Goal: Task Accomplishment & Management: Manage account settings

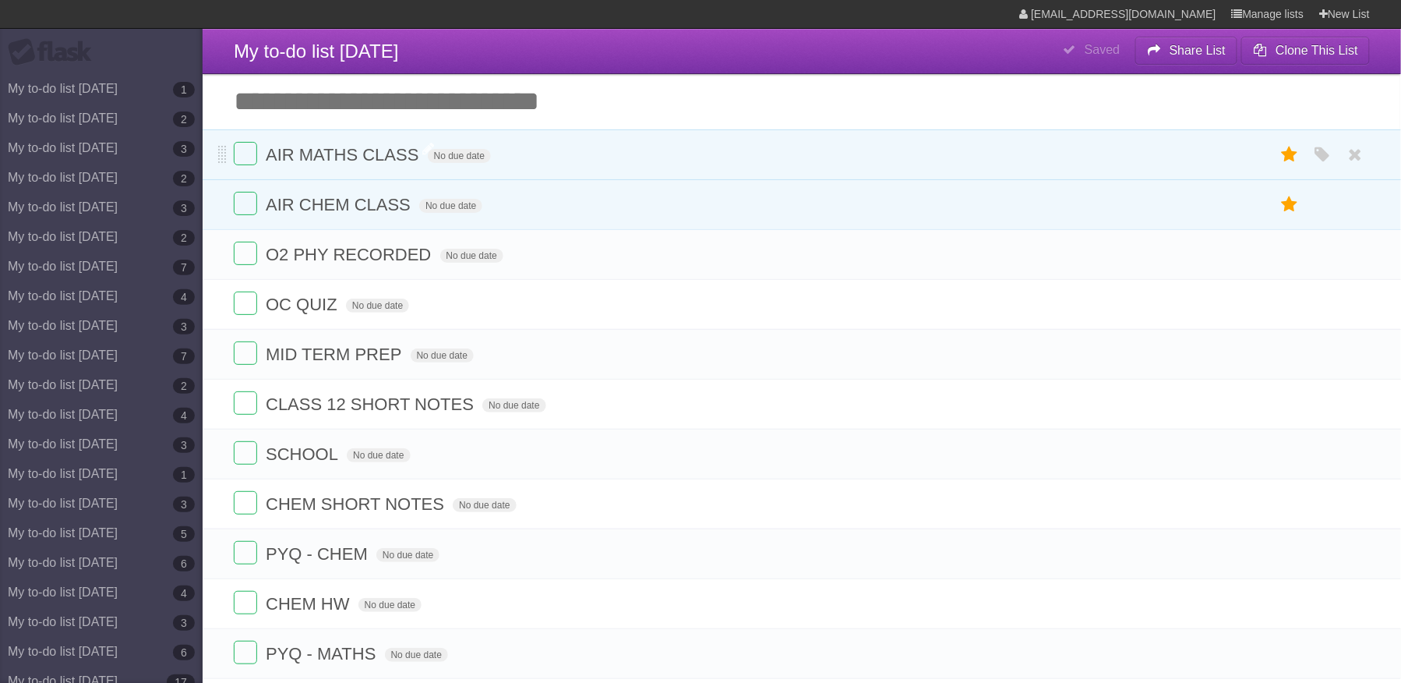
click at [379, 154] on span "AIR MATHS CLASS" at bounding box center [344, 154] width 157 height 19
type input "*"
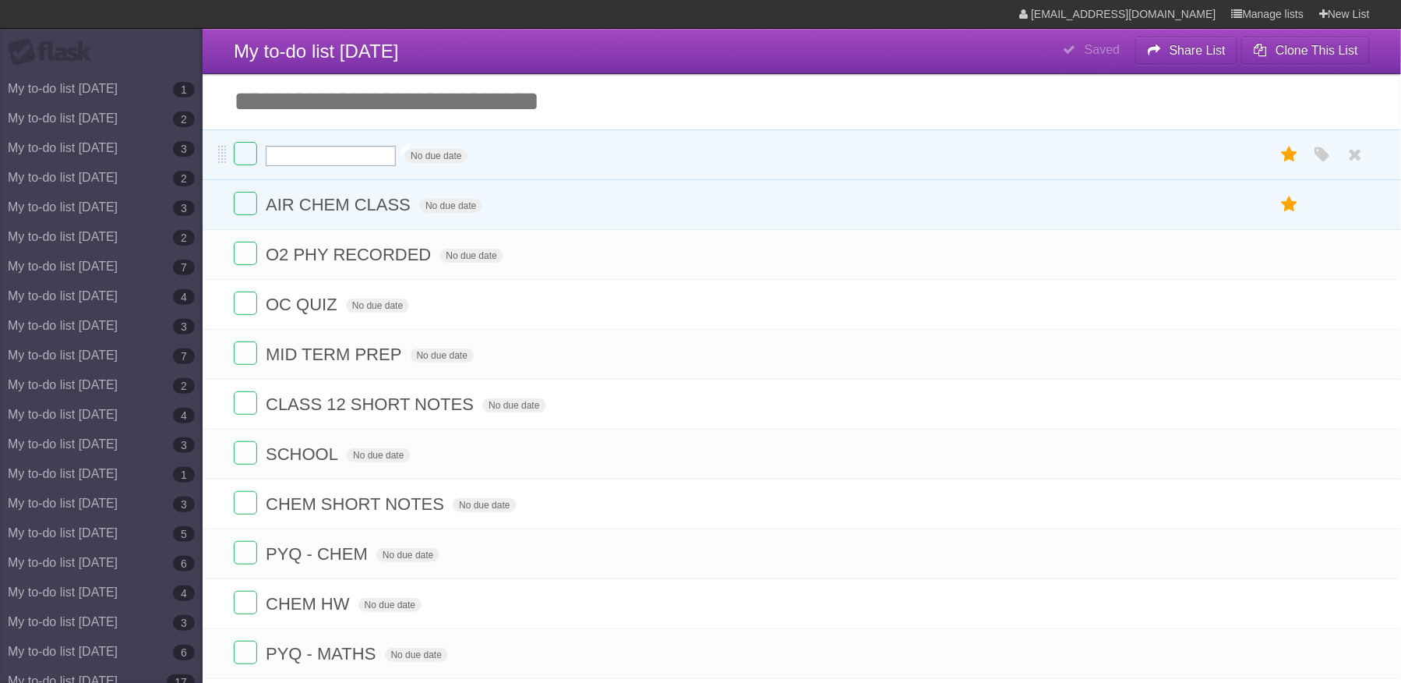
type input "*"
type input "**********"
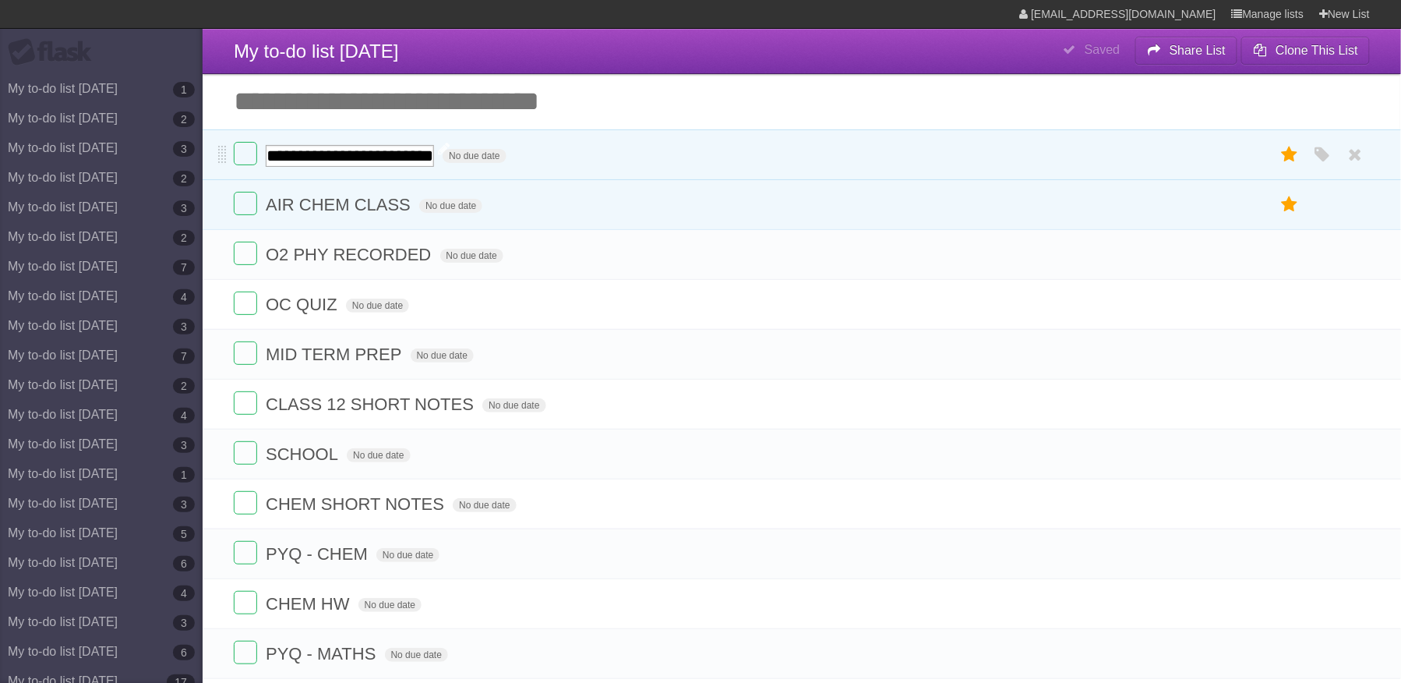
scroll to position [0, 41]
click at [354, 217] on form "AIR CHEM CLASS No due date White Red Blue Green Purple Orange" at bounding box center [802, 205] width 1136 height 26
click at [353, 198] on span "AIR CHEM CLASS" at bounding box center [340, 204] width 149 height 19
type input "**********"
drag, startPoint x: 415, startPoint y: 192, endPoint x: 416, endPoint y: 199, distance: 7.8
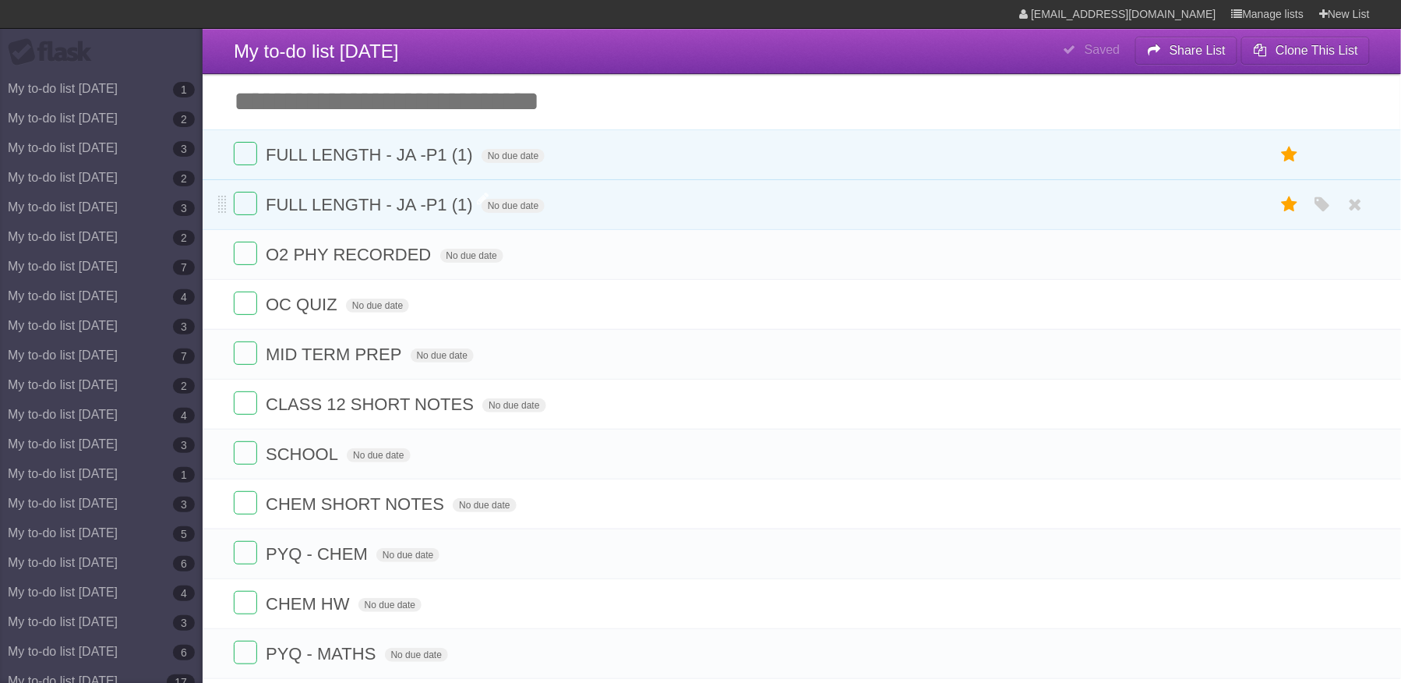
click at [416, 192] on li "FULL LENGTH - JA -P1 (1) No due date White Red Blue Green Purple Orange" at bounding box center [802, 204] width 1199 height 51
click at [416, 200] on span "FULL LENGTH - JA -P1 (1)" at bounding box center [371, 204] width 211 height 19
type input "**********"
click at [1357, 260] on icon at bounding box center [1356, 255] width 22 height 26
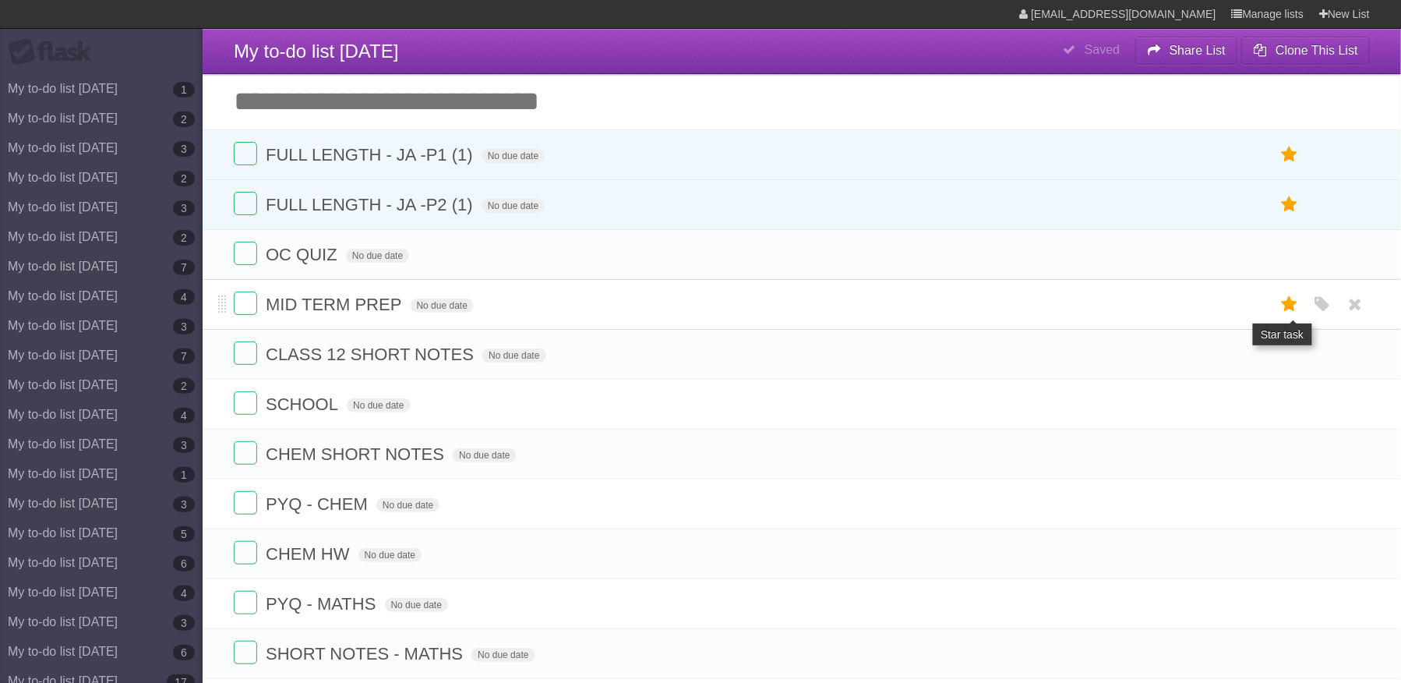
click at [1286, 310] on icon at bounding box center [1290, 304] width 22 height 26
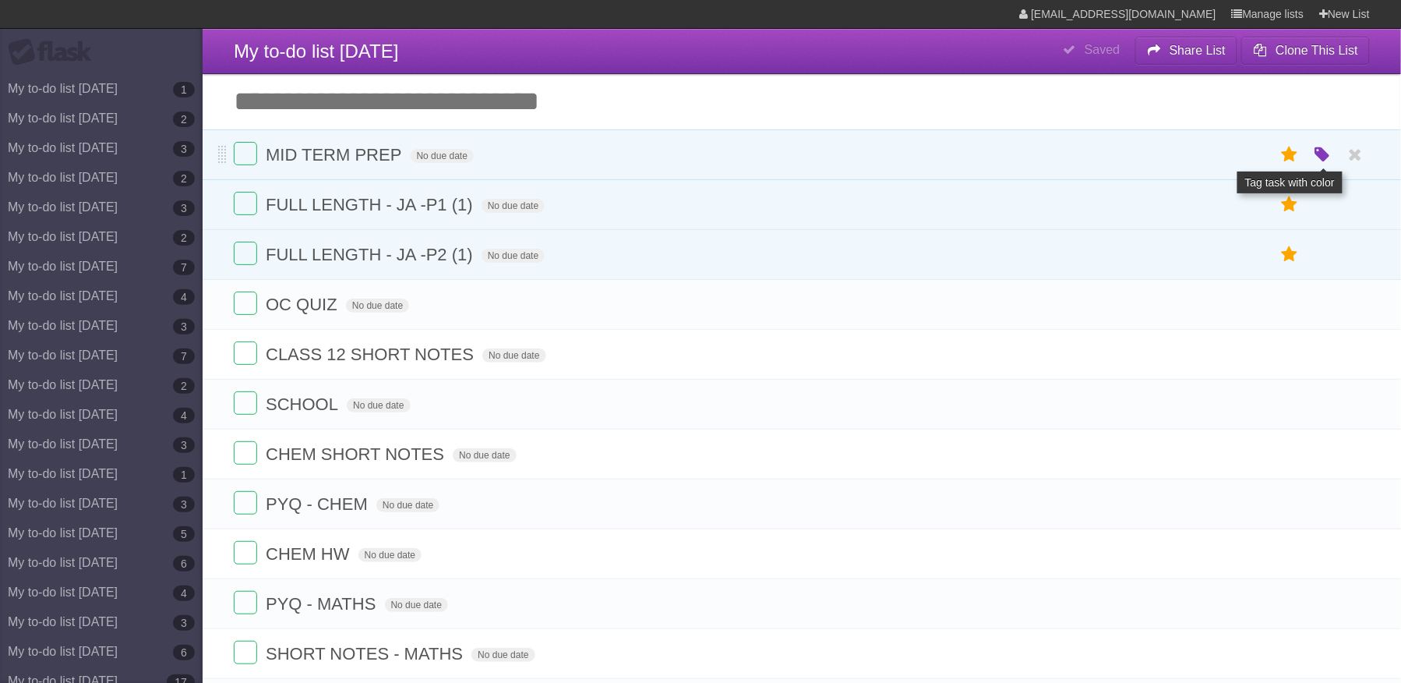
click at [1323, 154] on icon "button" at bounding box center [1323, 155] width 22 height 20
click at [1167, 159] on label "Red" at bounding box center [1170, 154] width 17 height 17
click at [1356, 413] on icon at bounding box center [1356, 404] width 22 height 26
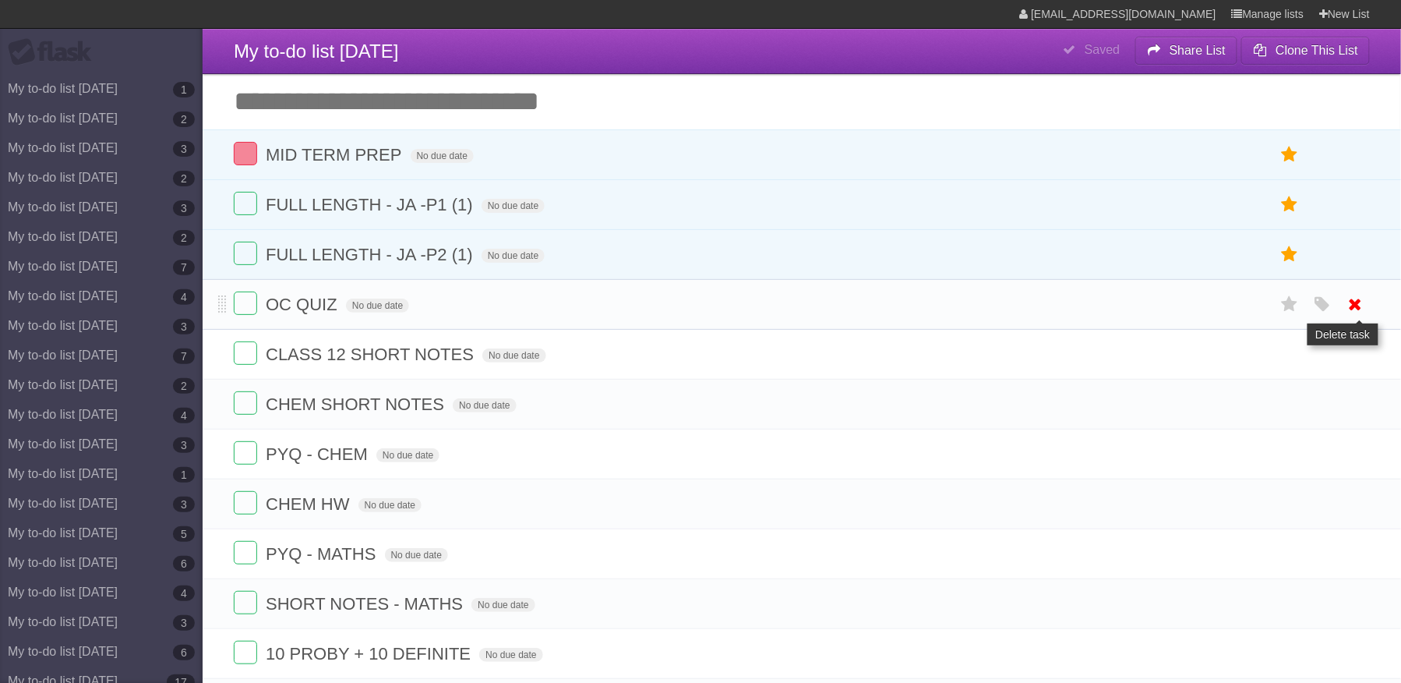
click at [1357, 309] on icon at bounding box center [1356, 304] width 22 height 26
click at [1361, 517] on icon at bounding box center [1356, 504] width 22 height 26
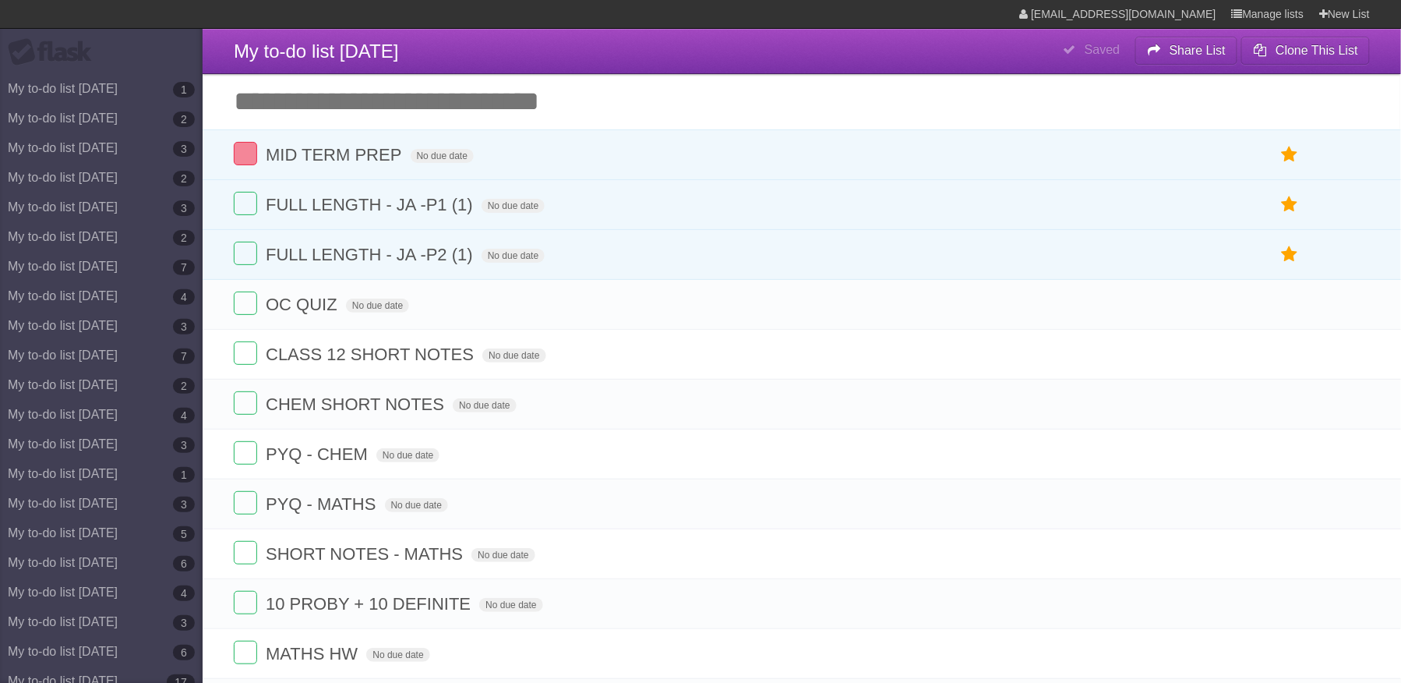
click at [1361, 517] on icon at bounding box center [1356, 504] width 22 height 26
click at [348, 563] on span "MATHS HW" at bounding box center [314, 553] width 96 height 19
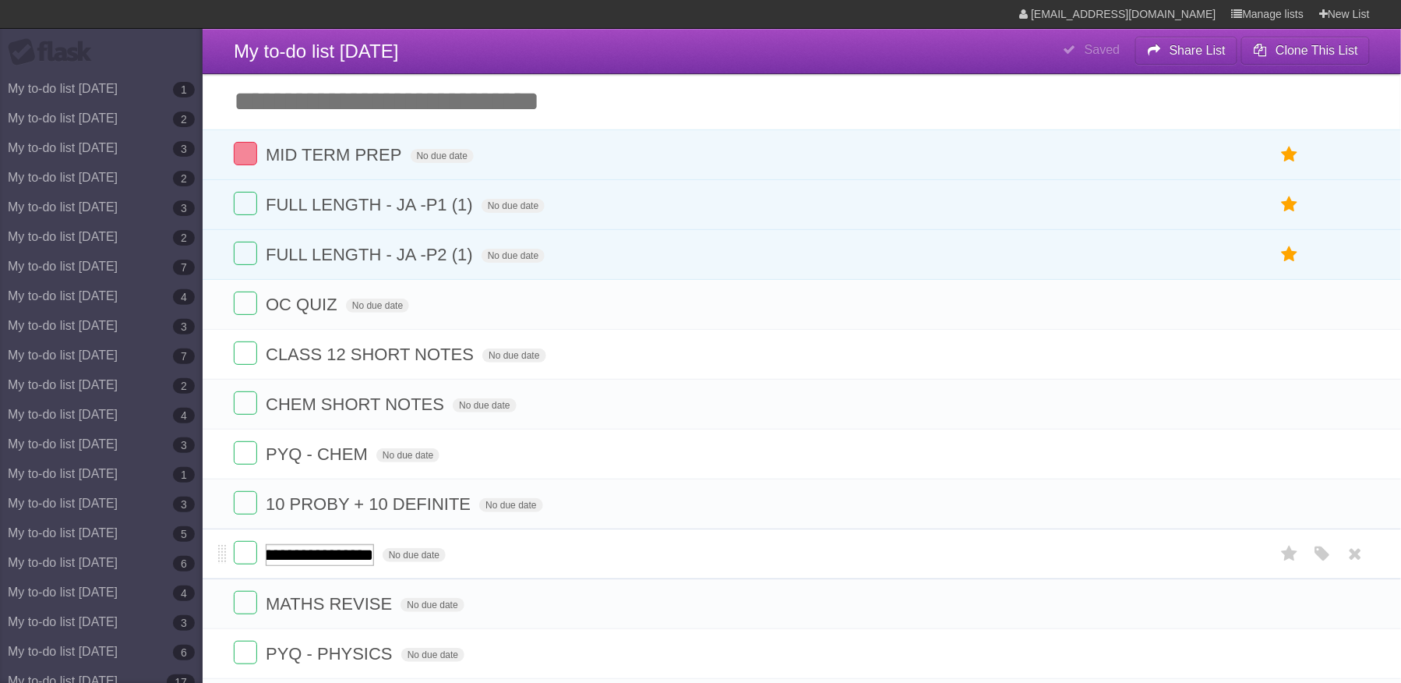
type input "**********"
click at [1356, 613] on icon at bounding box center [1356, 604] width 22 height 26
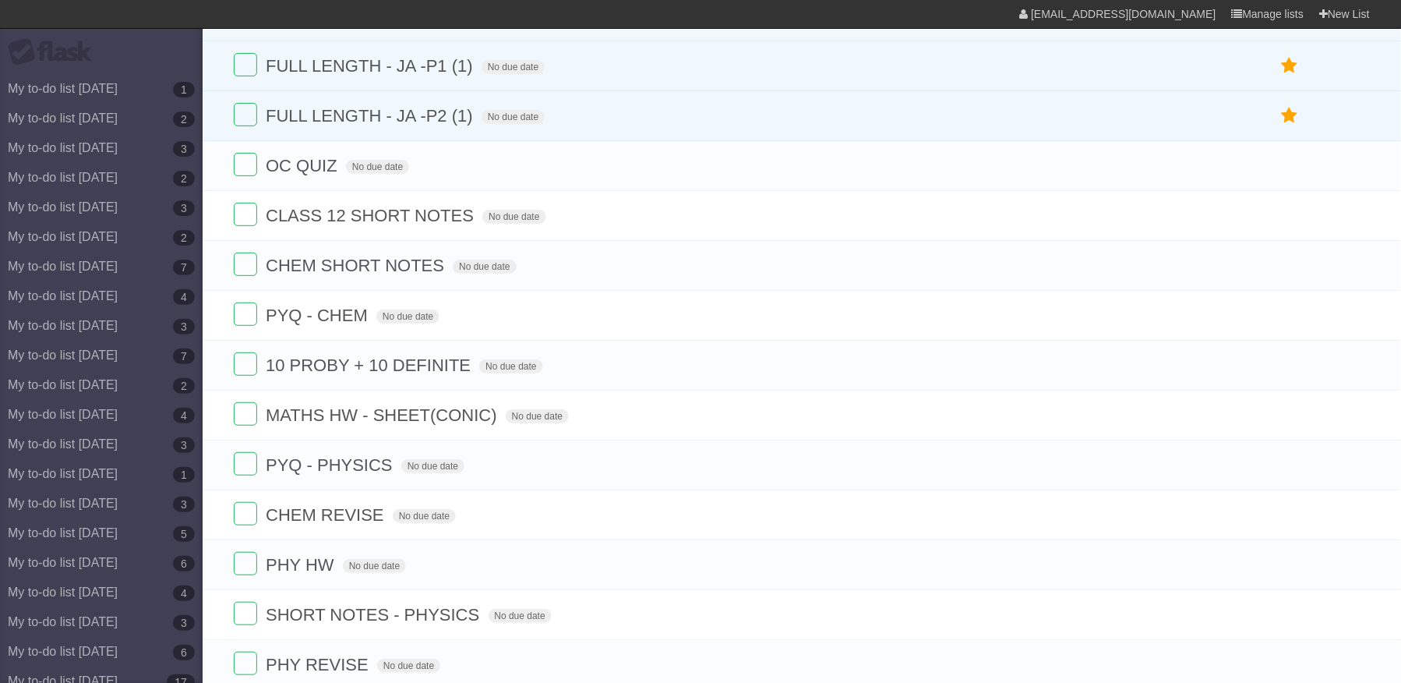
scroll to position [157, 0]
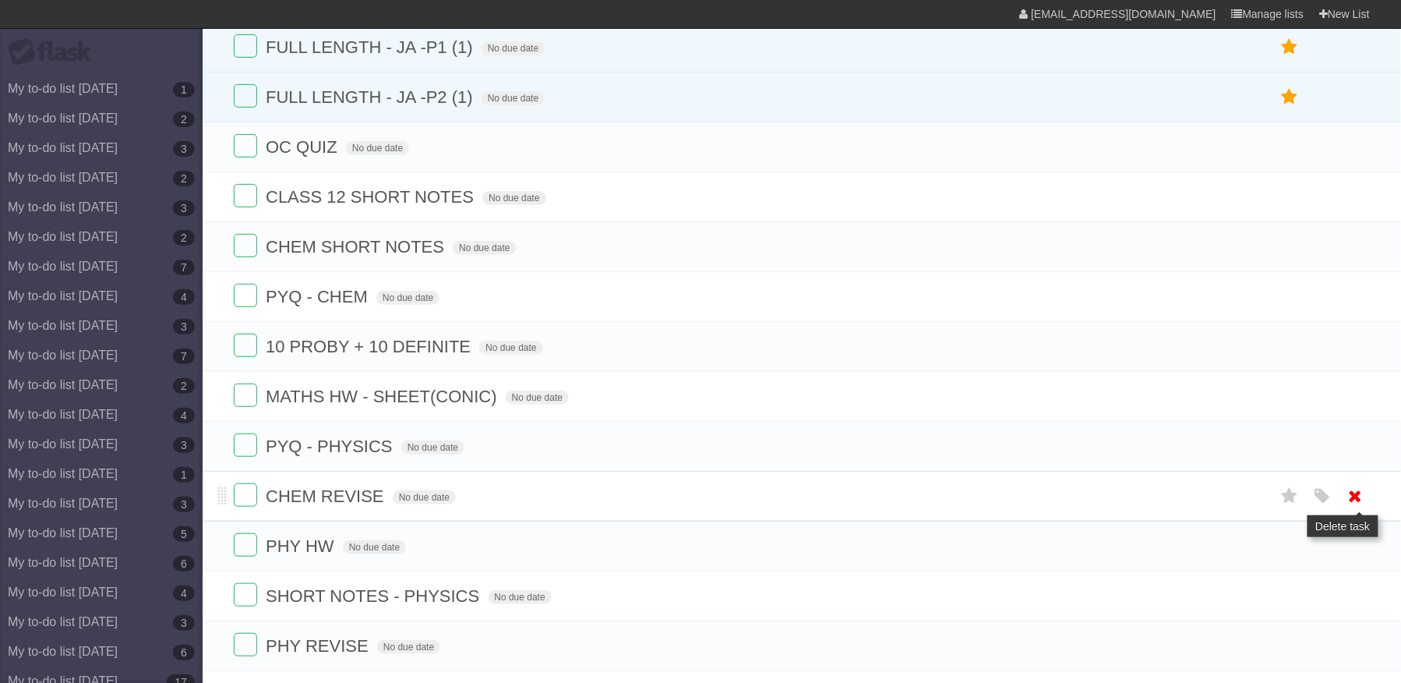
click at [1357, 509] on icon at bounding box center [1356, 496] width 22 height 26
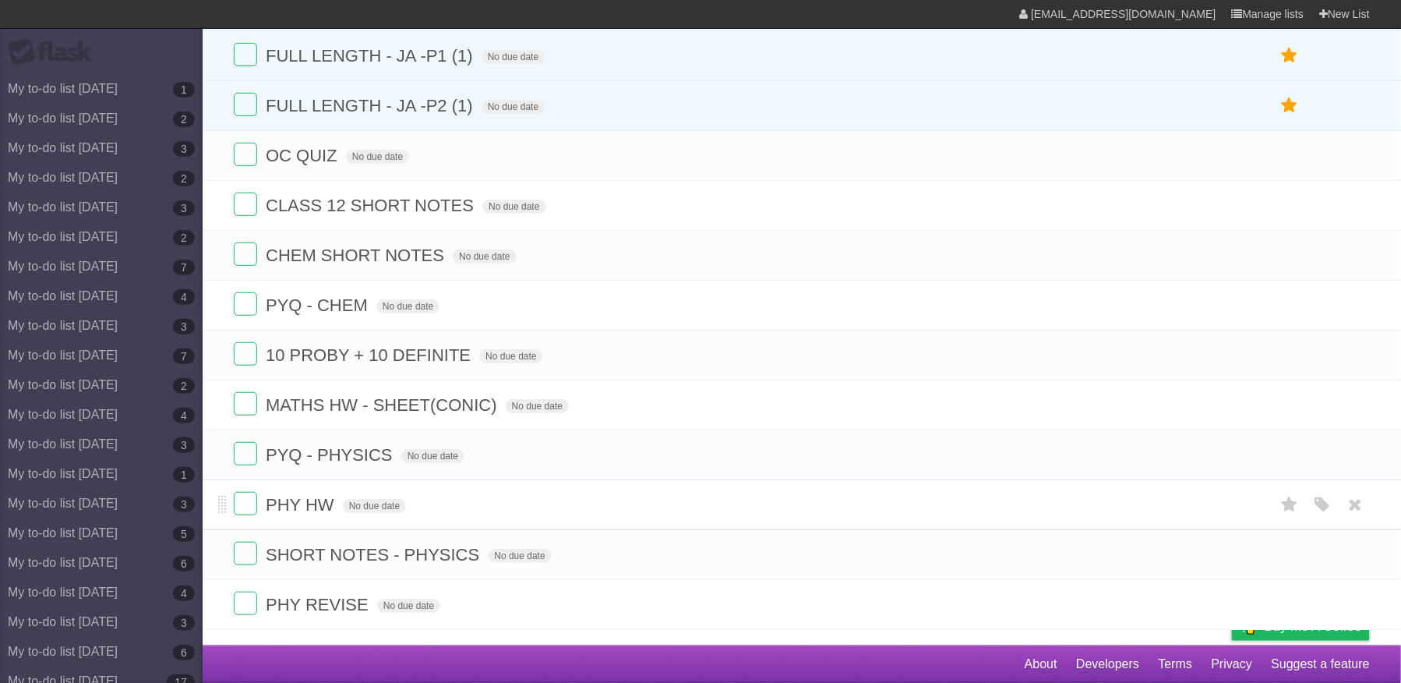
click at [1354, 527] on li "PHY HW No due date White Red Blue Green Purple Orange" at bounding box center [802, 504] width 1199 height 51
click at [1348, 475] on li "PYQ - PHYSICS No due date White Red Blue Green Purple Orange" at bounding box center [802, 454] width 1199 height 51
click at [1353, 460] on icon at bounding box center [1356, 455] width 22 height 26
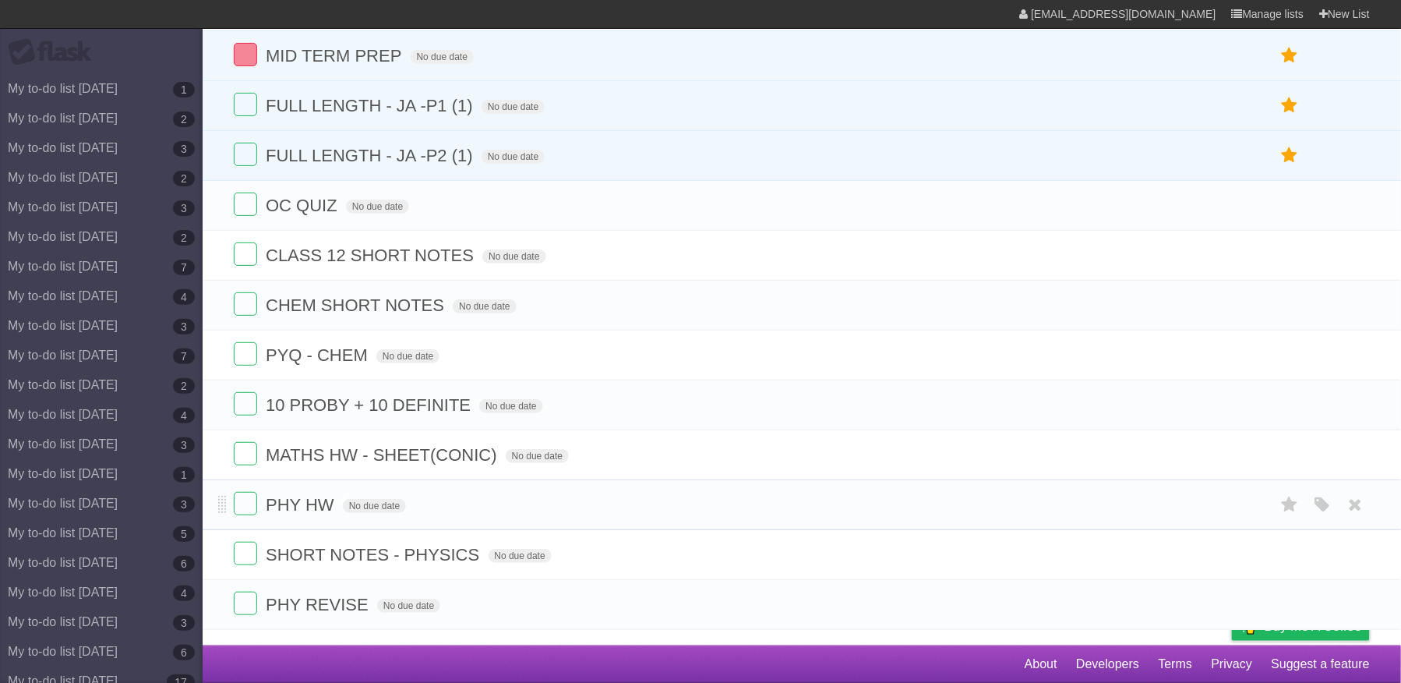
scroll to position [119, 0]
click at [329, 497] on span "PHY HW" at bounding box center [302, 504] width 72 height 19
type input "**********"
click at [1360, 547] on icon at bounding box center [1356, 555] width 22 height 26
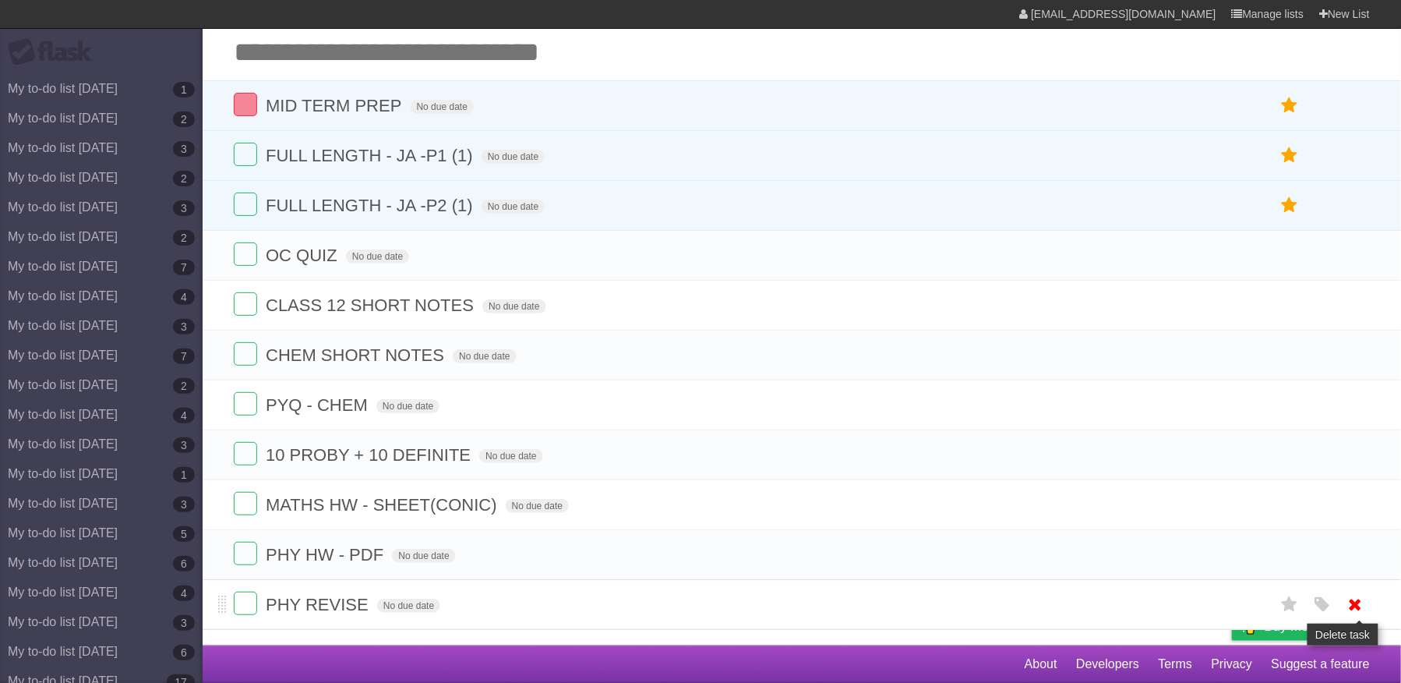
scroll to position [67, 0]
click at [1361, 608] on icon at bounding box center [1356, 604] width 22 height 26
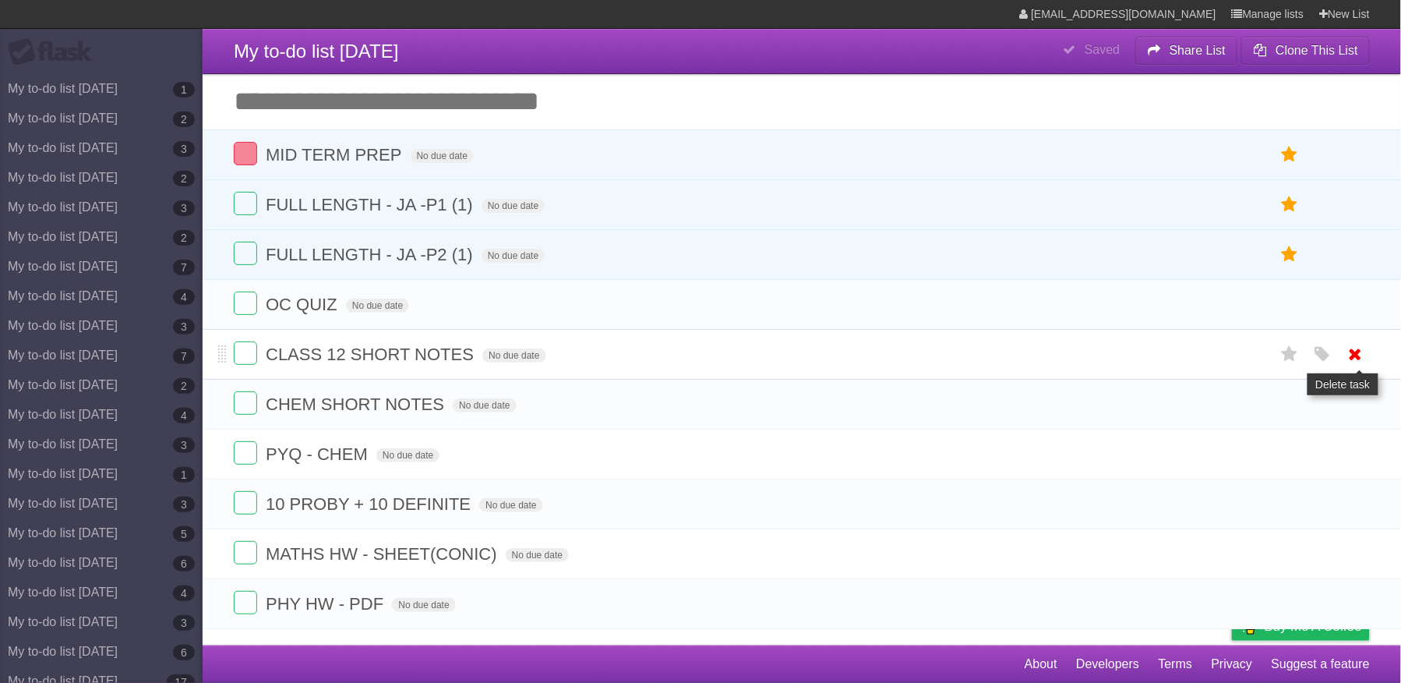
click at [1354, 343] on icon at bounding box center [1356, 354] width 22 height 26
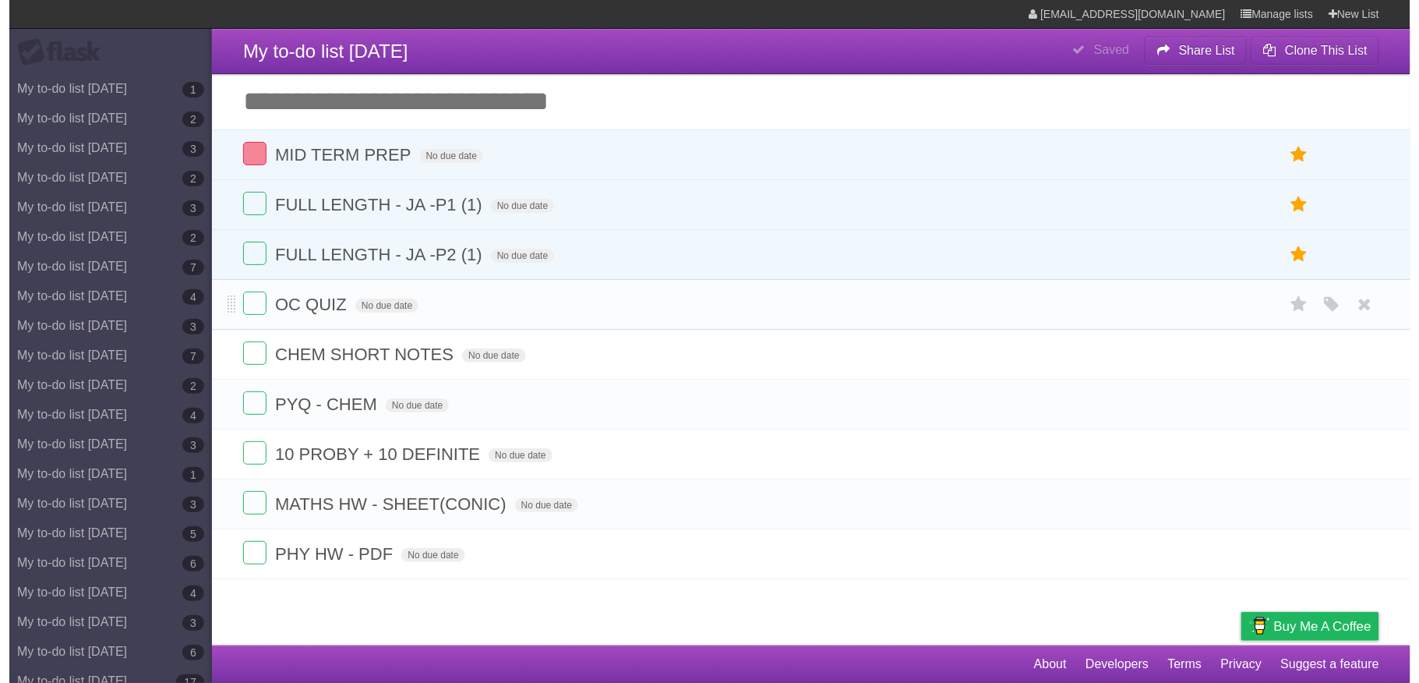
scroll to position [0, 0]
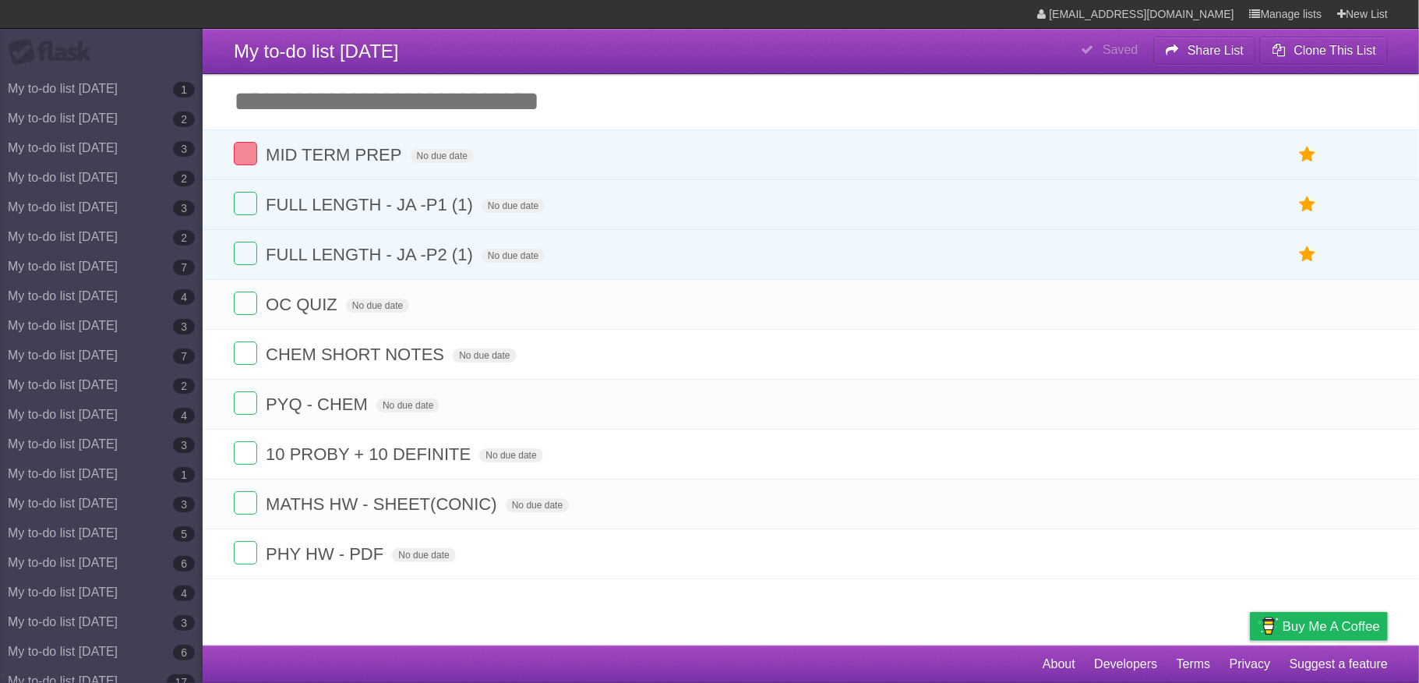
click at [209, 53] on header "**********" at bounding box center [811, 51] width 1216 height 45
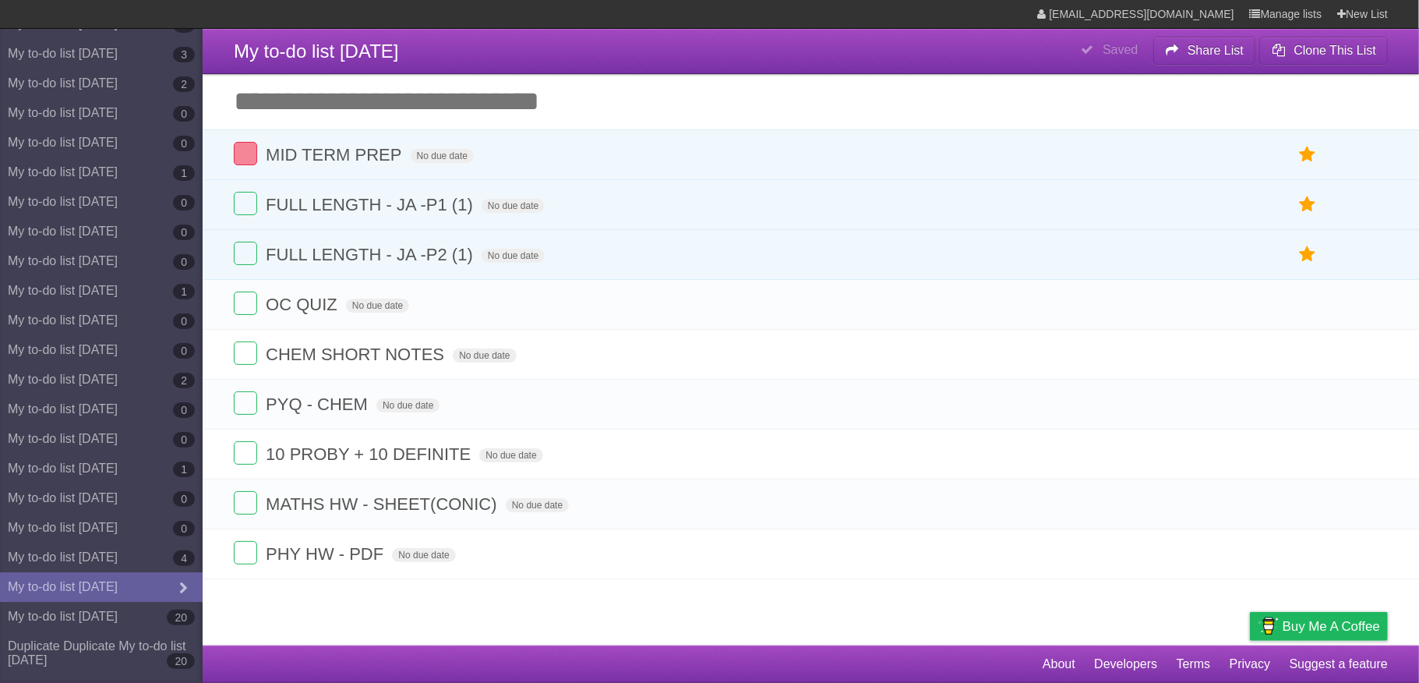
scroll to position [7872, 0]
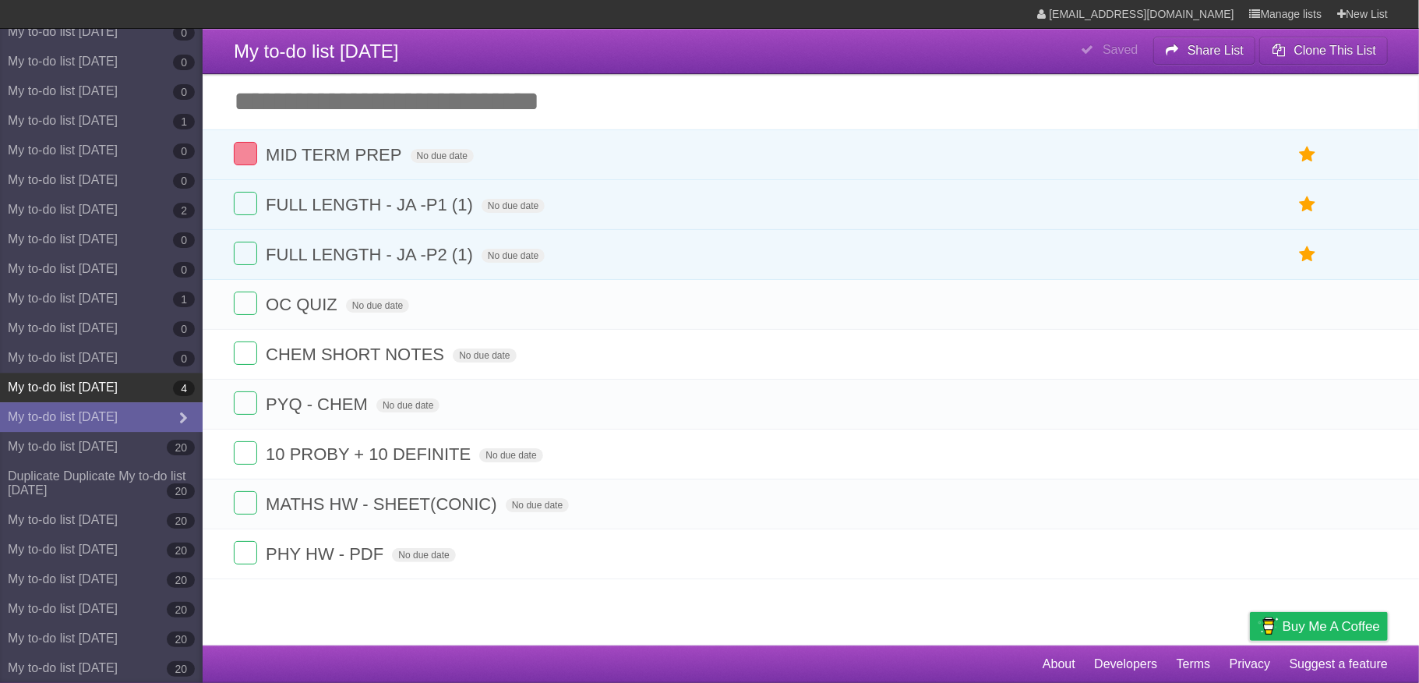
click at [139, 378] on link "My to-do list 09/13/2025 4" at bounding box center [101, 387] width 203 height 30
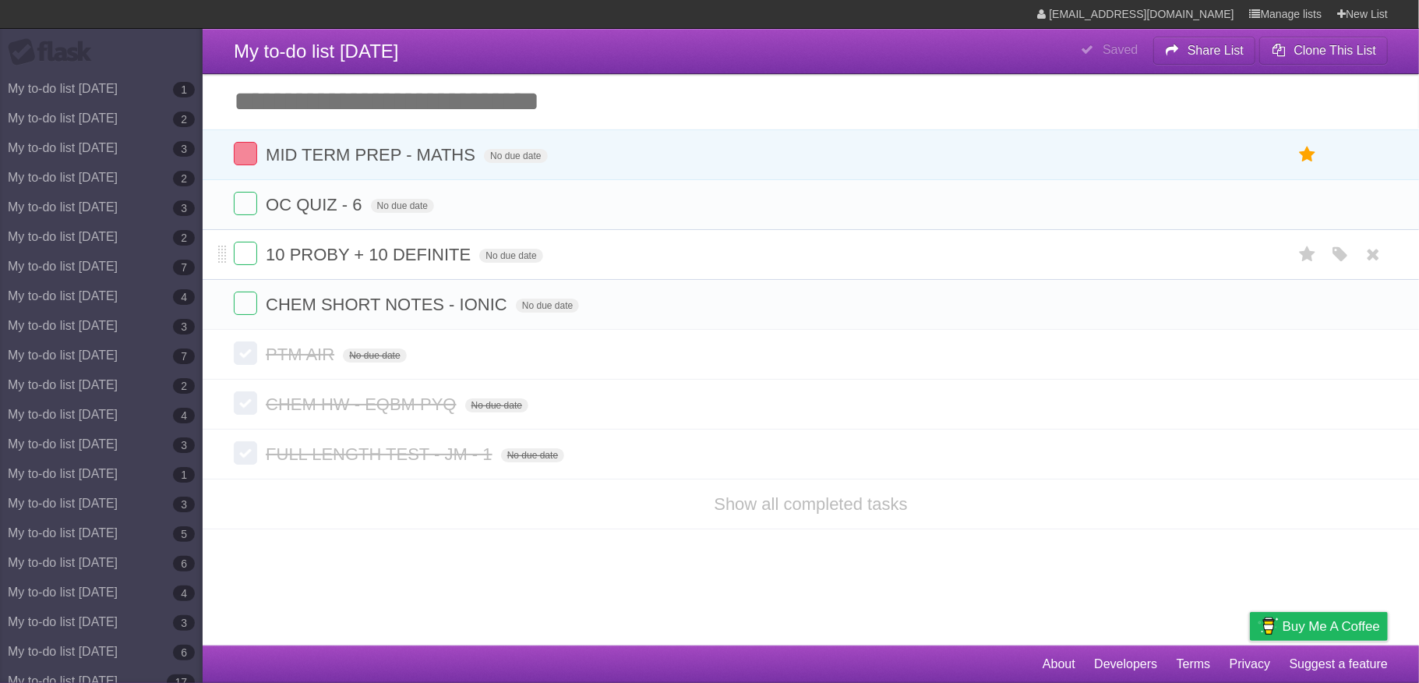
click at [1356, 256] on ul "White Red Blue Green Purple Orange" at bounding box center [1335, 255] width 104 height 26
click at [1364, 256] on icon at bounding box center [1374, 255] width 22 height 26
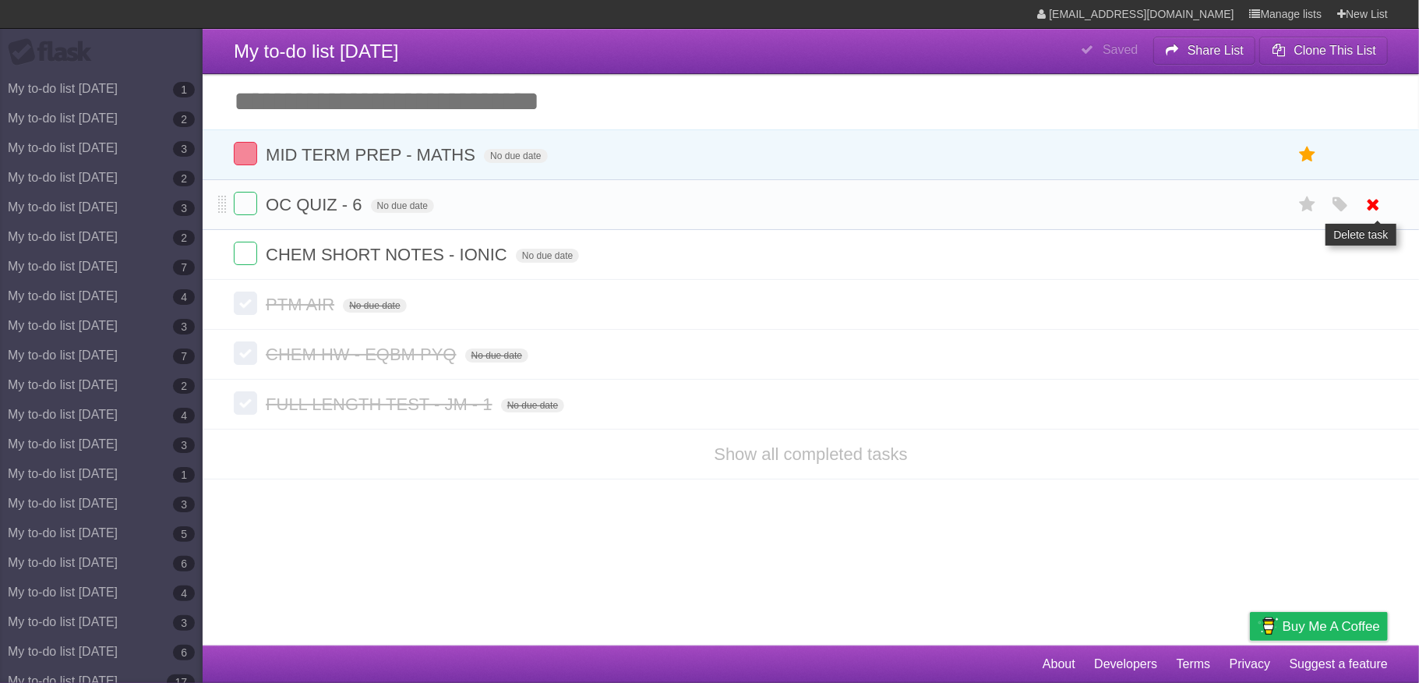
click at [1365, 195] on icon at bounding box center [1374, 205] width 22 height 26
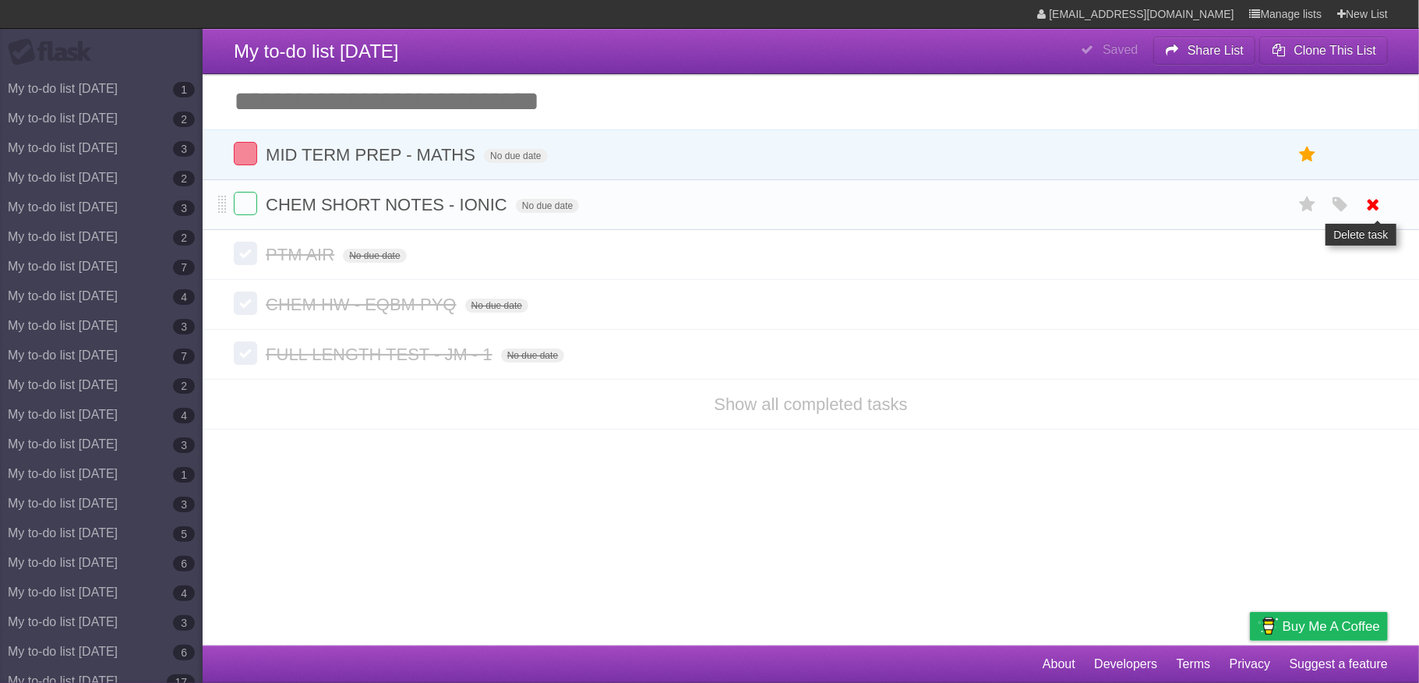
click at [1369, 204] on icon at bounding box center [1374, 205] width 22 height 26
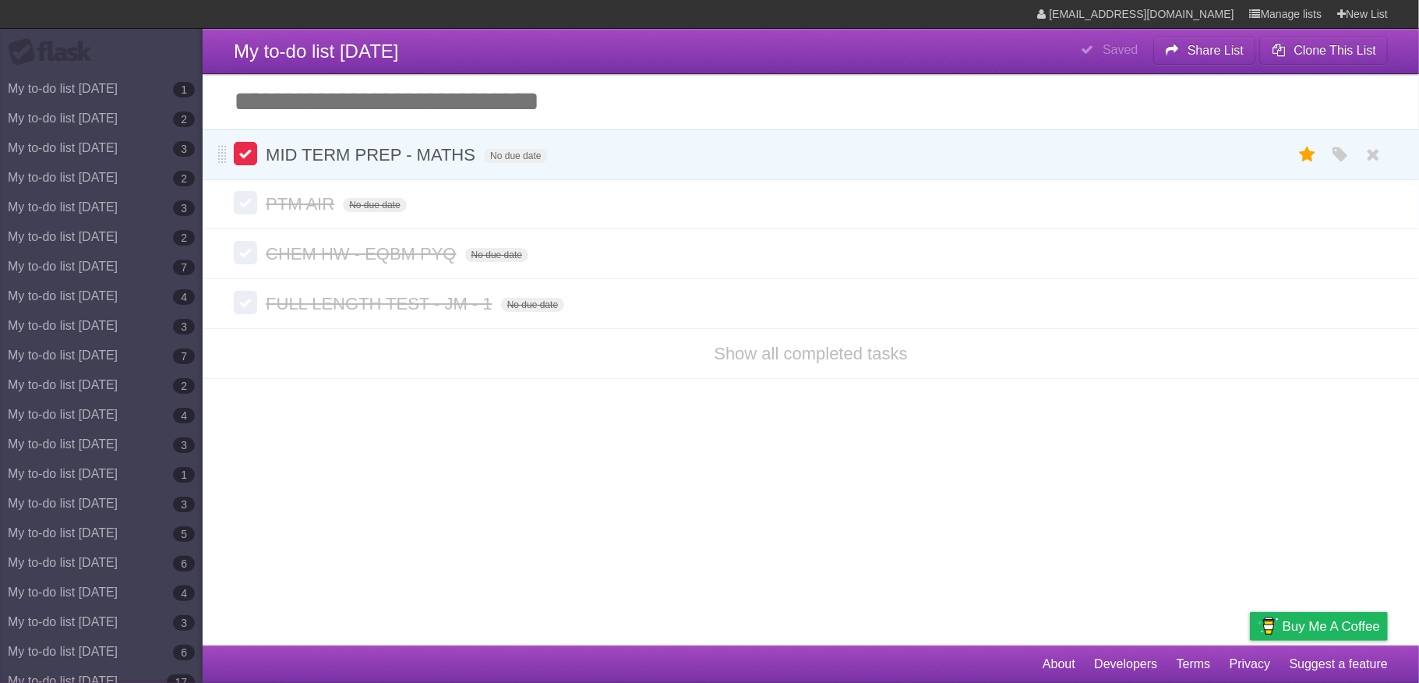
click at [249, 162] on label at bounding box center [245, 153] width 23 height 23
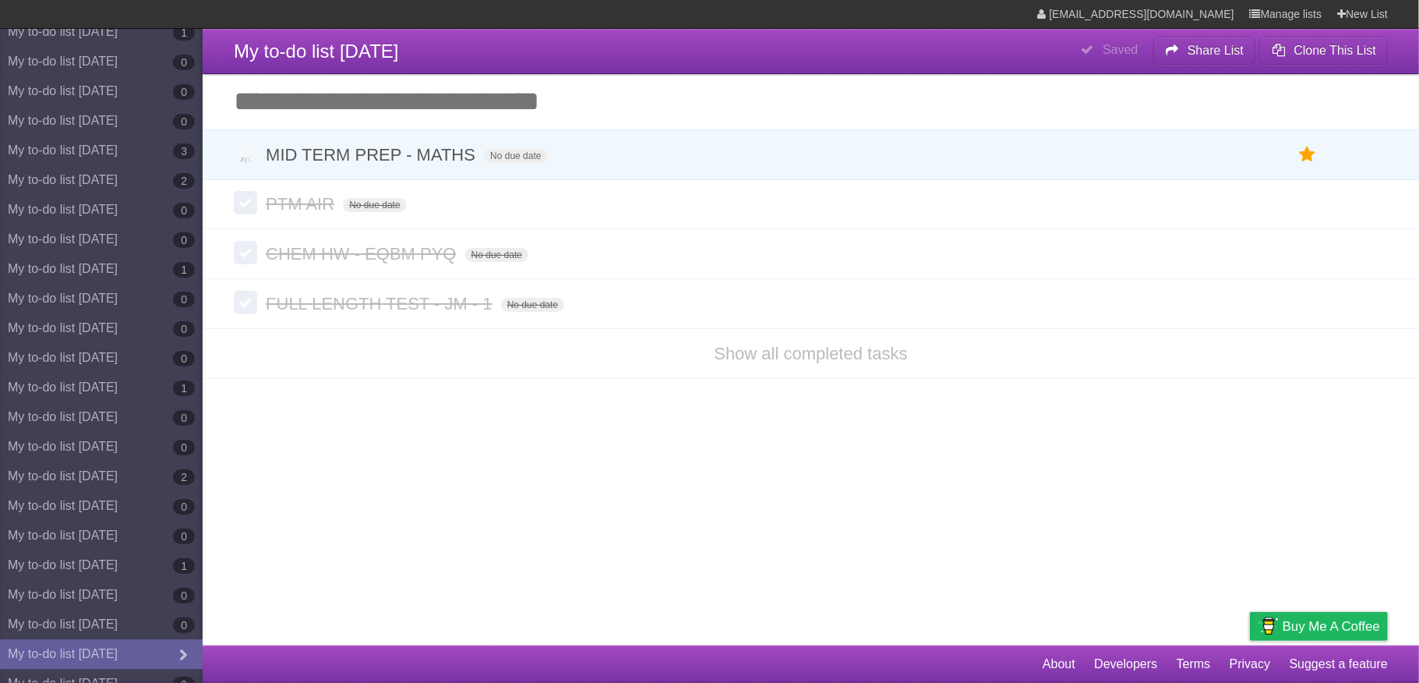
scroll to position [7872, 0]
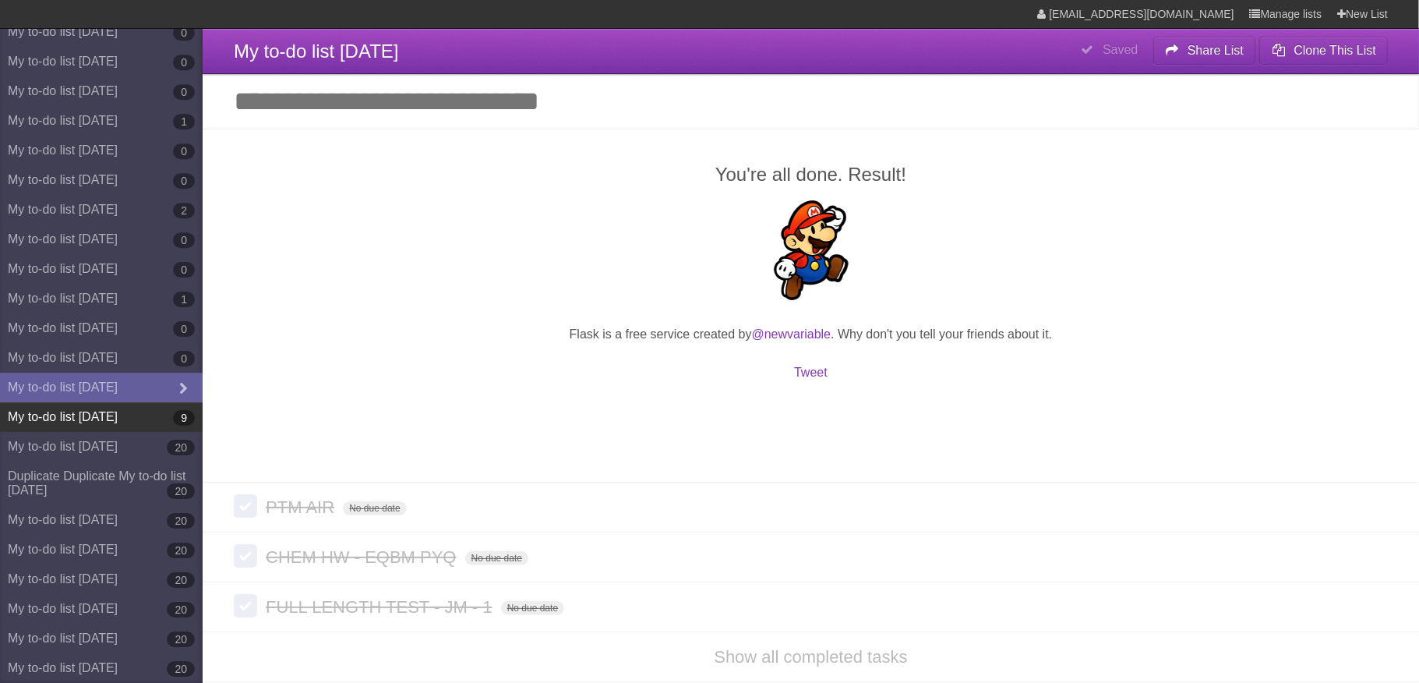
click at [132, 402] on link "My to-do list 09/14/2025 9" at bounding box center [101, 417] width 203 height 30
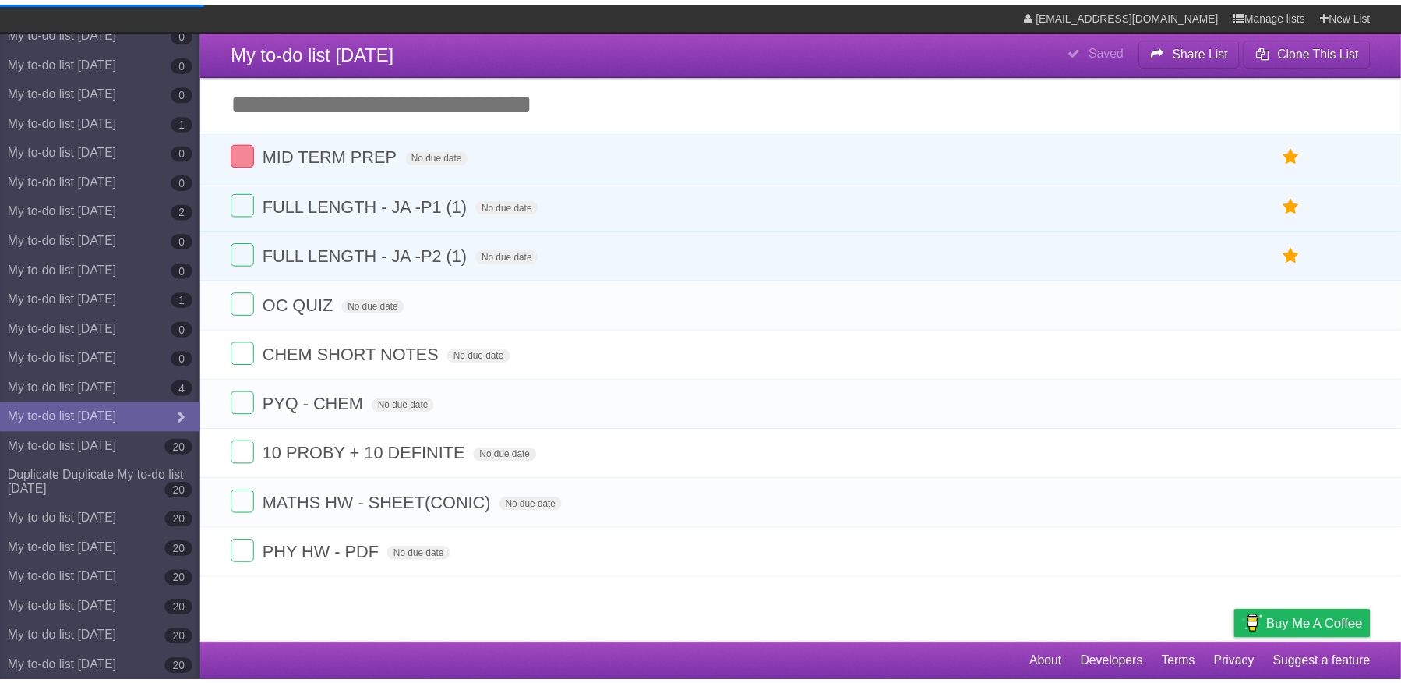
scroll to position [7872, 0]
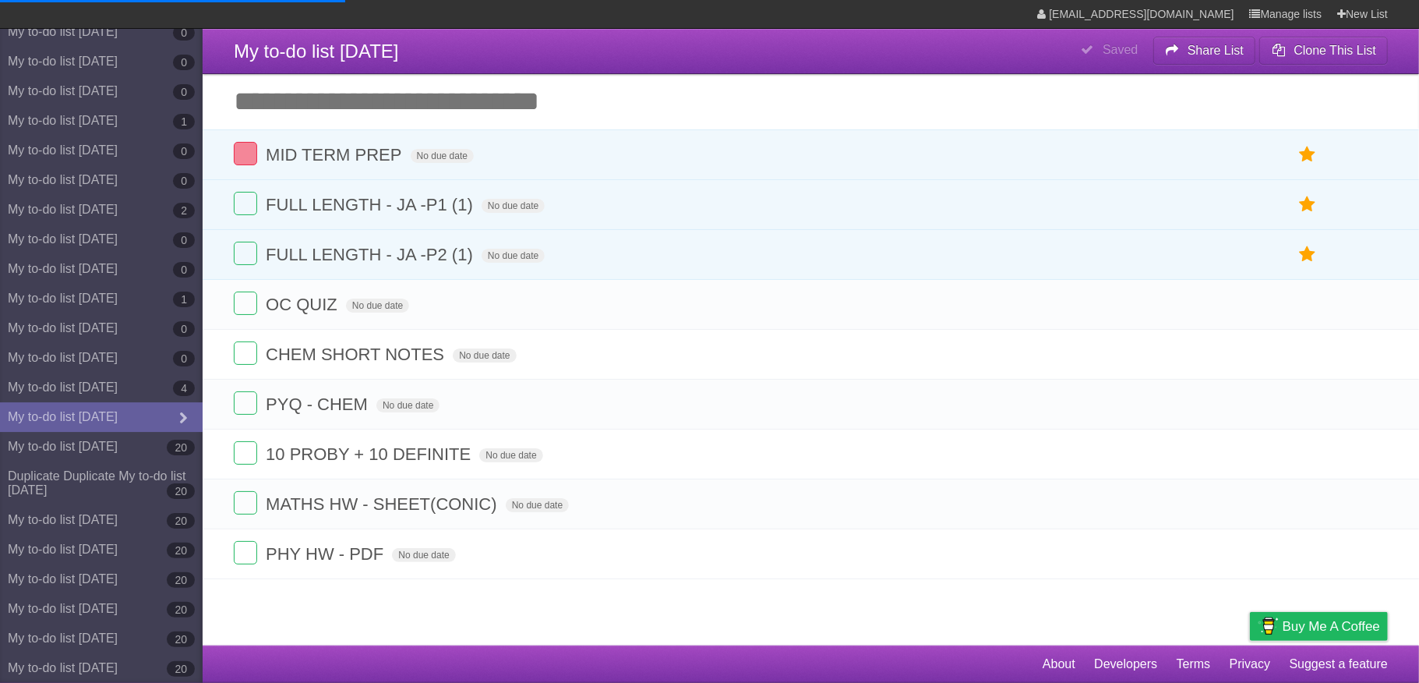
drag, startPoint x: 100, startPoint y: 481, endPoint x: 747, endPoint y: 100, distance: 750.7
click at [747, 100] on input "Add another task" at bounding box center [811, 101] width 1216 height 55
click at [1273, 7] on link "Manage lists" at bounding box center [1286, 14] width 72 height 28
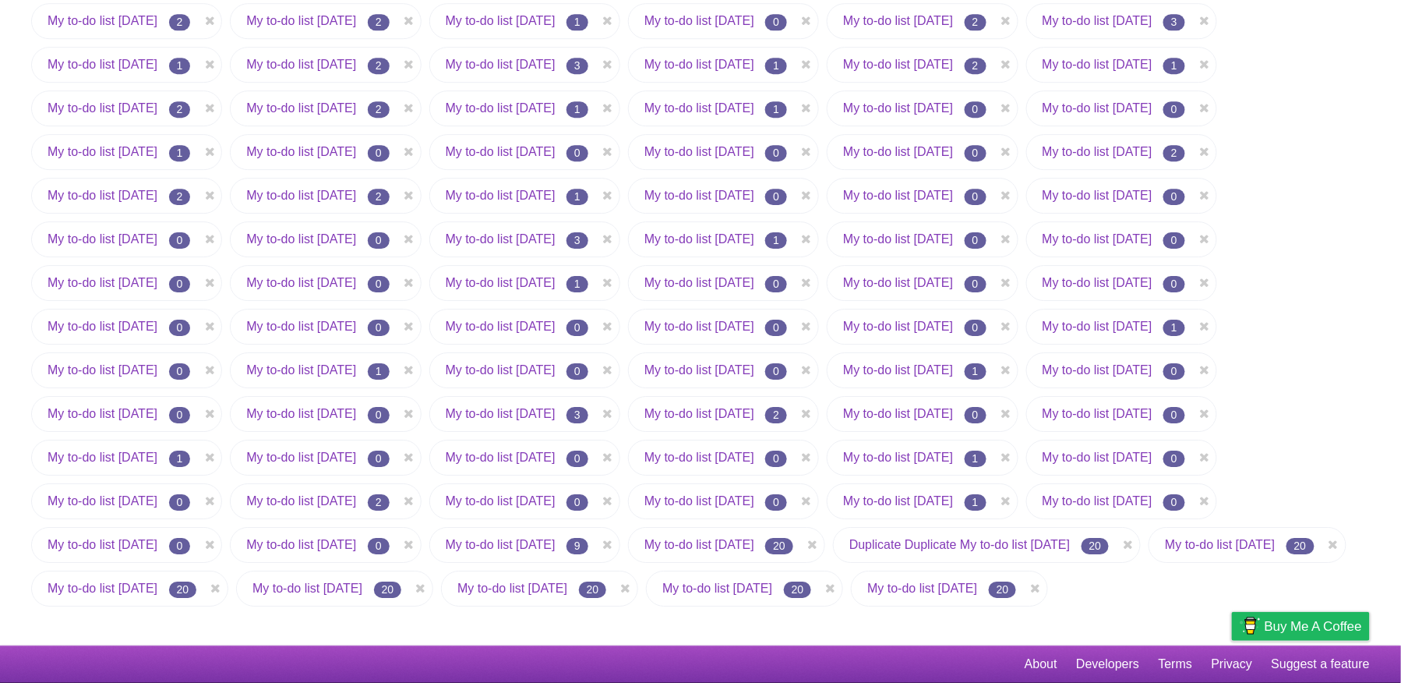
scroll to position [1721, 0]
click at [1121, 544] on icon at bounding box center [1129, 544] width 16 height 19
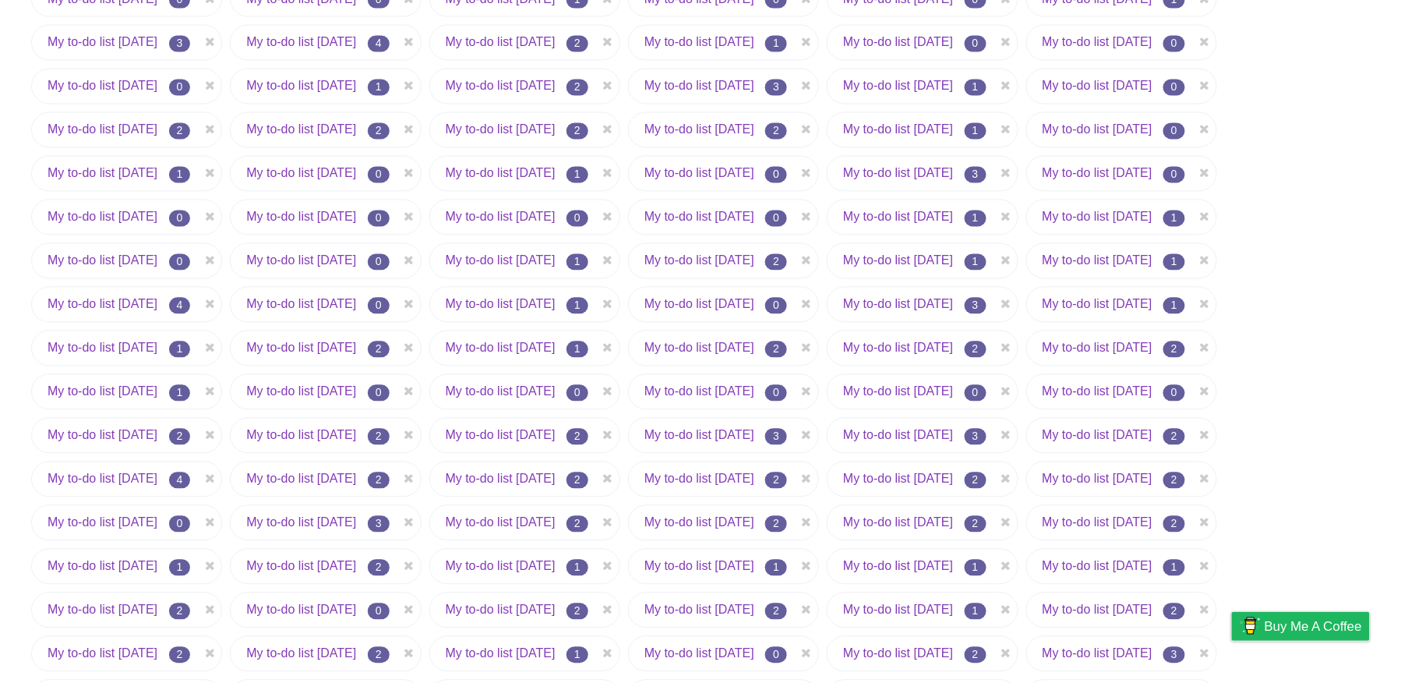
scroll to position [1752, 0]
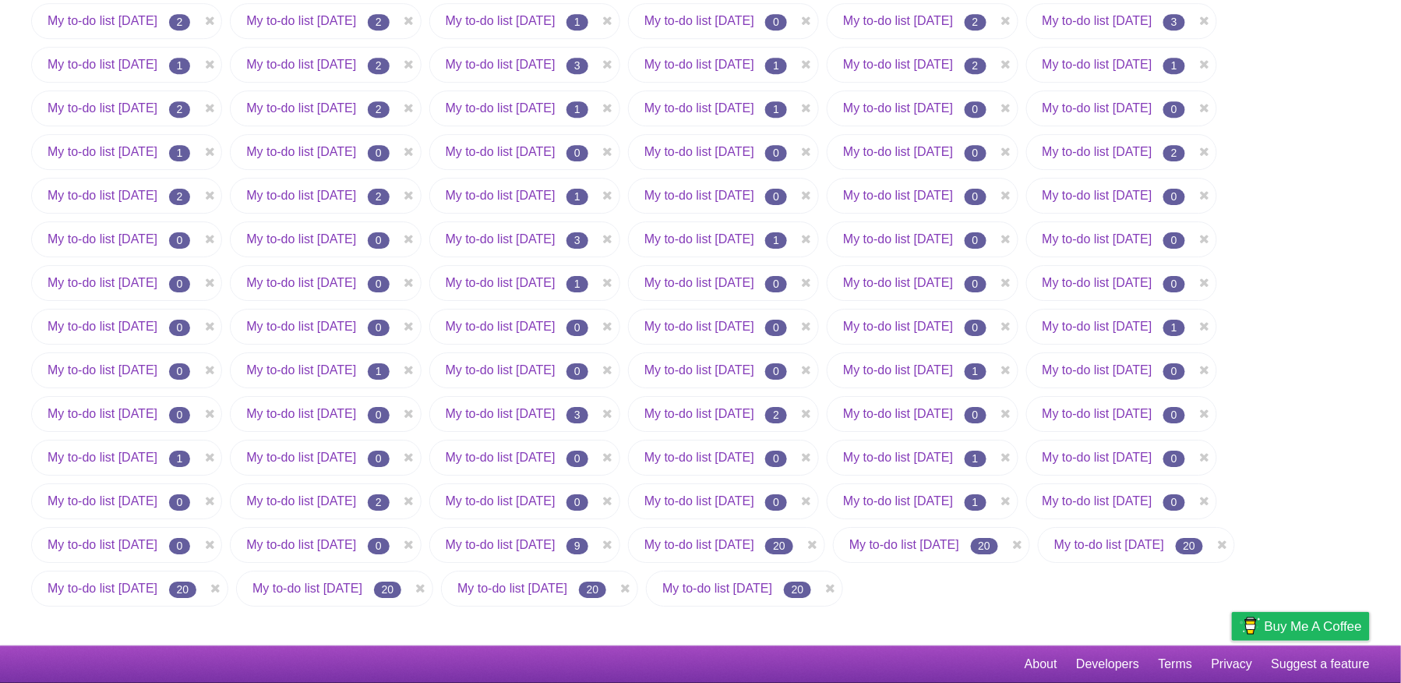
click at [556, 538] on link "My to-do list [DATE]" at bounding box center [501, 544] width 110 height 13
